Goal: Task Accomplishment & Management: Use online tool/utility

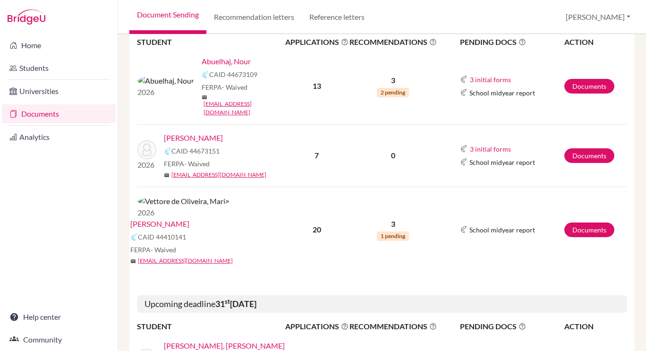
scroll to position [199, 0]
click at [178, 132] on link "Geller, Noam" at bounding box center [193, 137] width 59 height 11
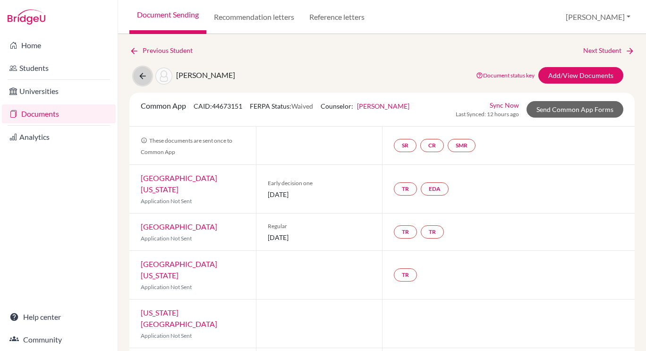
click at [144, 72] on icon at bounding box center [142, 75] width 9 height 9
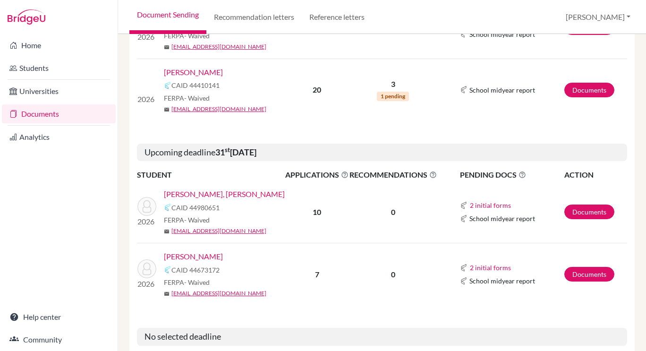
scroll to position [384, 0]
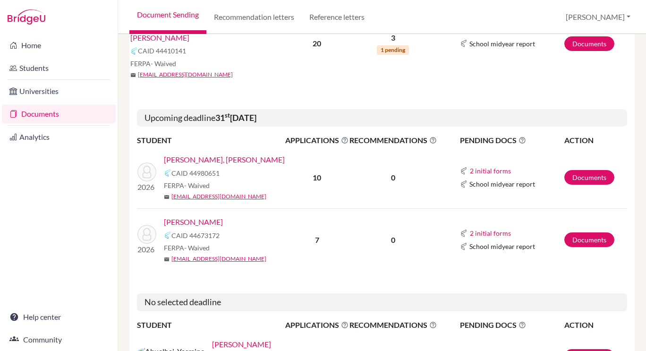
click at [205, 154] on link "Baruwal Chhetri, Aleksandra" at bounding box center [224, 159] width 121 height 11
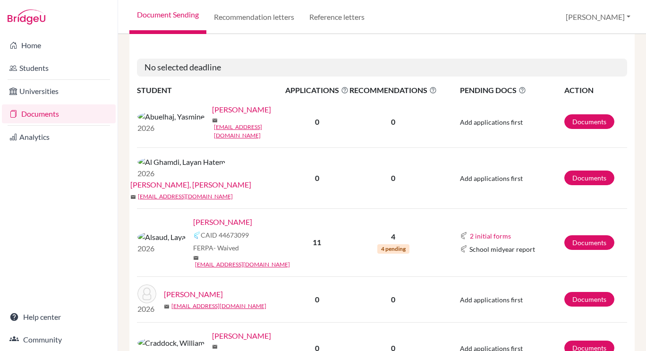
scroll to position [620, 0]
click at [198, 208] on td "2026 Alsaud, Laya CAID 44673099 FERPA - Waived mail lfaisal@bis-ny.org" at bounding box center [211, 242] width 148 height 68
click at [198, 216] on link "[PERSON_NAME]" at bounding box center [222, 221] width 59 height 11
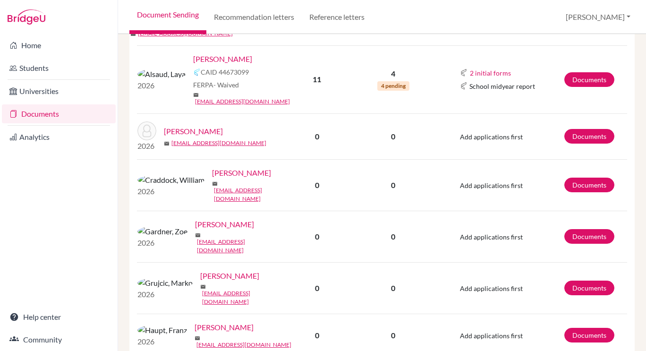
scroll to position [783, 0]
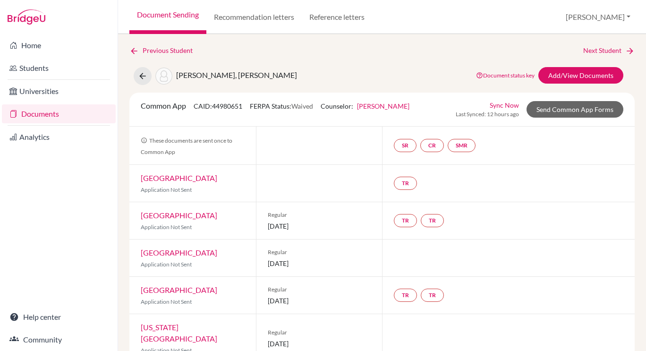
scroll to position [209, 0]
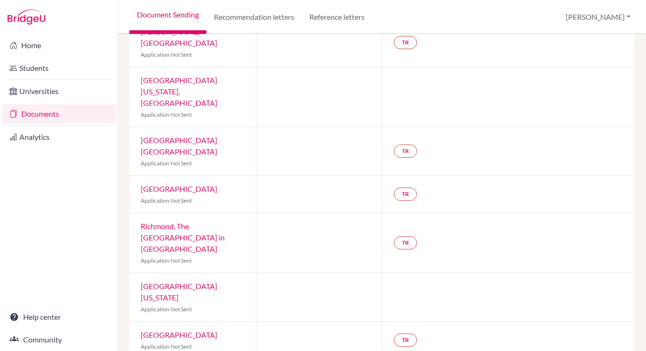
scroll to position [281, 0]
